Goal: Task Accomplishment & Management: Complete application form

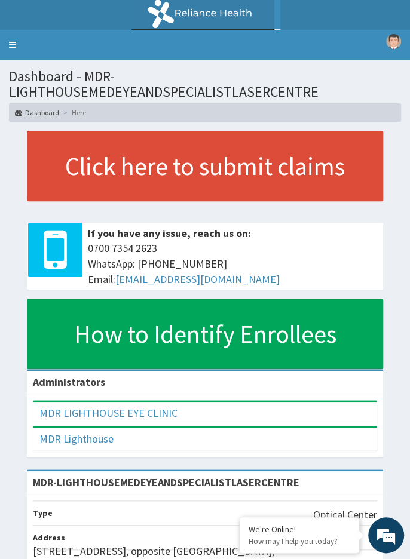
click at [15, 41] on link "Toggle navigation" at bounding box center [12, 45] width 25 height 30
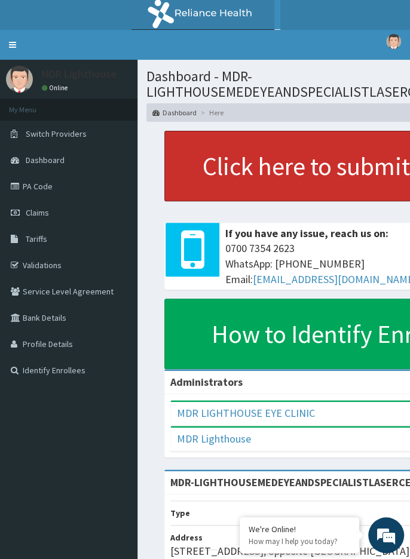
click at [354, 140] on link "Click here to submit claims" at bounding box center [342, 166] width 356 height 71
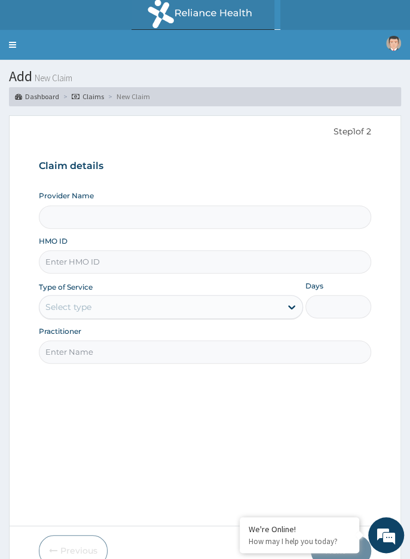
click at [16, 51] on link "Toggle navigation" at bounding box center [12, 45] width 25 height 30
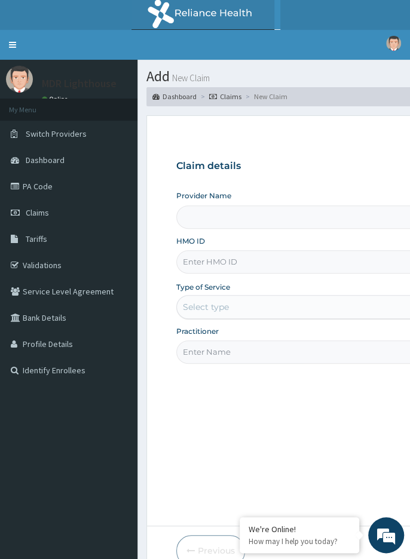
type input "MDR-LIGHTHOUSEMEDEYEANDSPECIALISTLASERCENTRE"
click at [66, 378] on link "Identify Enrollees" at bounding box center [68, 370] width 137 height 26
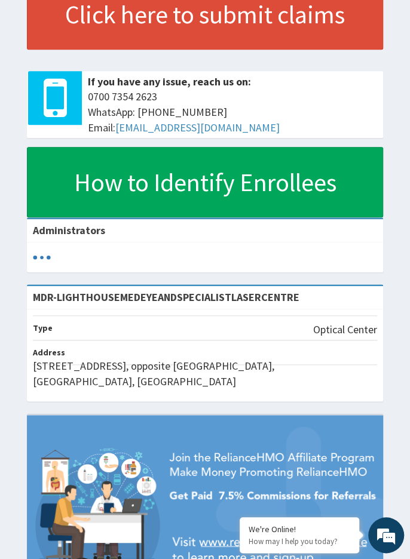
scroll to position [223, 0]
